Goal: Navigation & Orientation: Find specific page/section

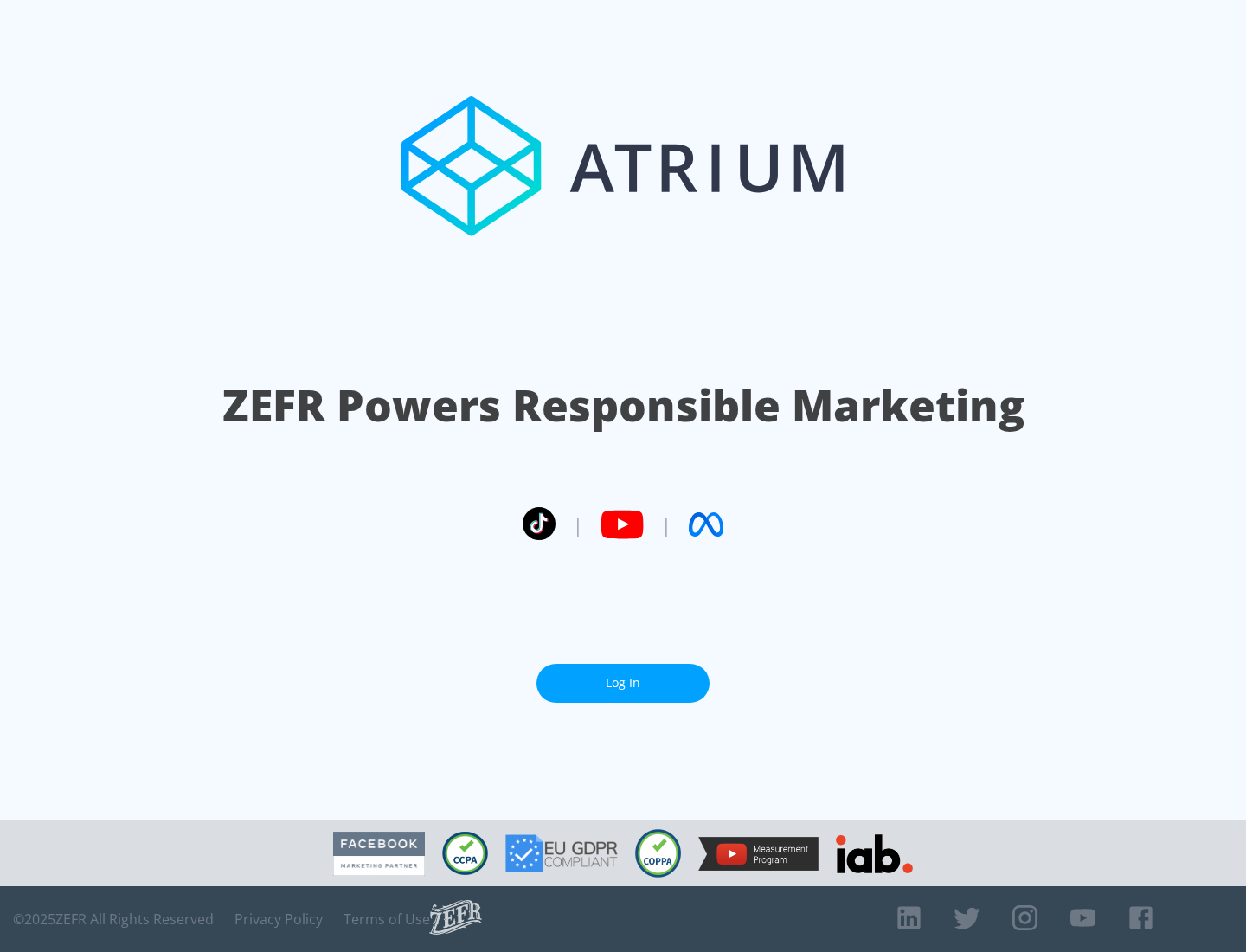
click at [623, 683] on link "Log In" at bounding box center [622, 683] width 173 height 39
